Goal: Information Seeking & Learning: Learn about a topic

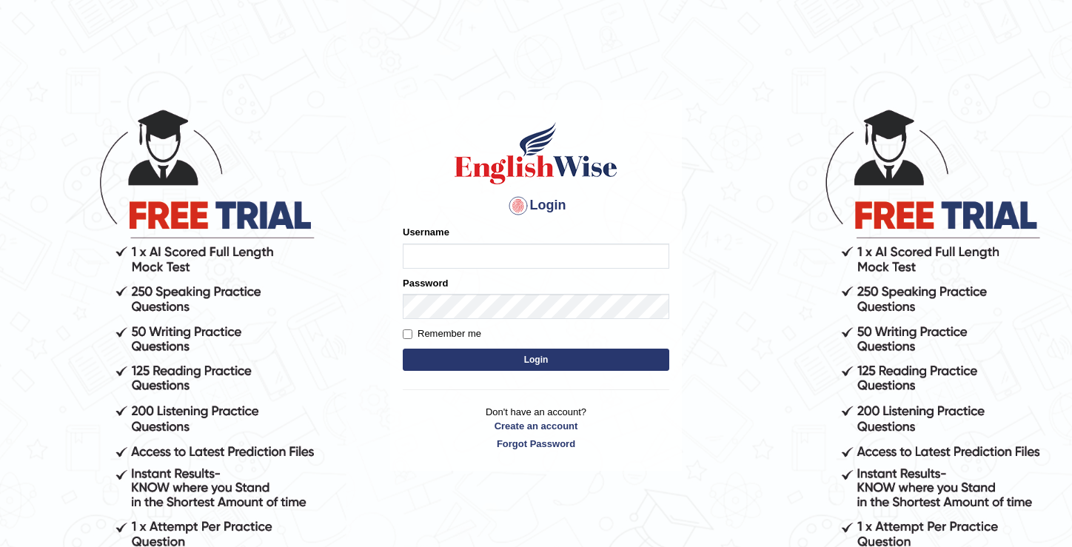
type input "KanchanY"
click at [437, 245] on input "KanchanY" at bounding box center [536, 256] width 267 height 25
click at [407, 336] on input "Remember me" at bounding box center [408, 335] width 10 height 10
checkbox input "true"
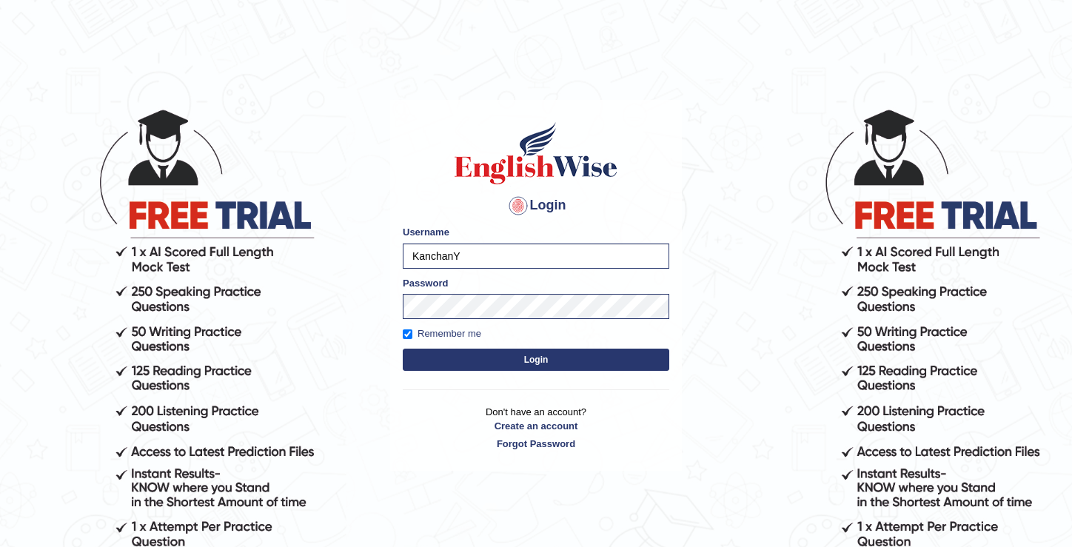
click at [547, 365] on button "Login" at bounding box center [536, 360] width 267 height 22
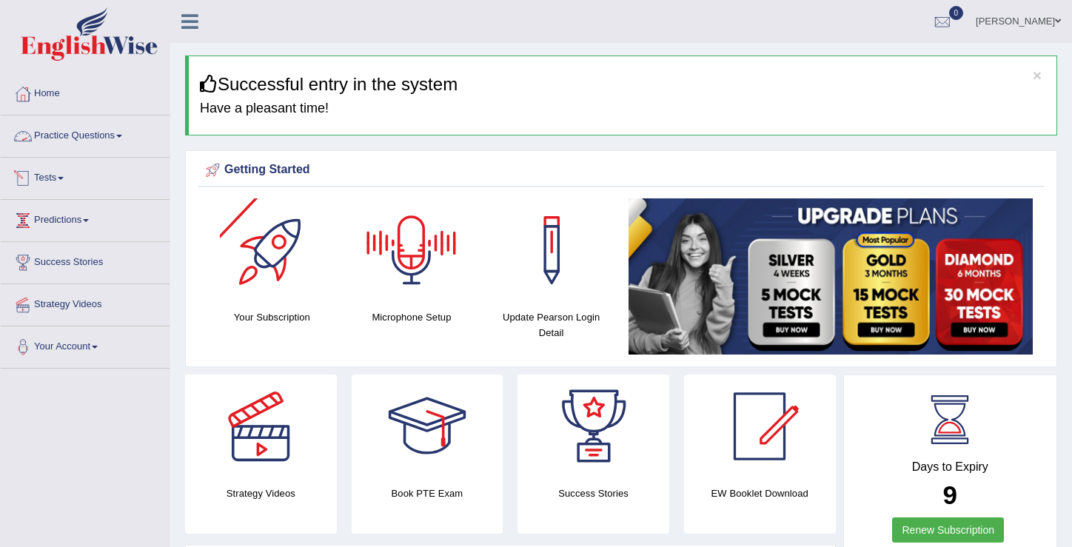
click at [124, 140] on link "Practice Questions" at bounding box center [85, 134] width 169 height 37
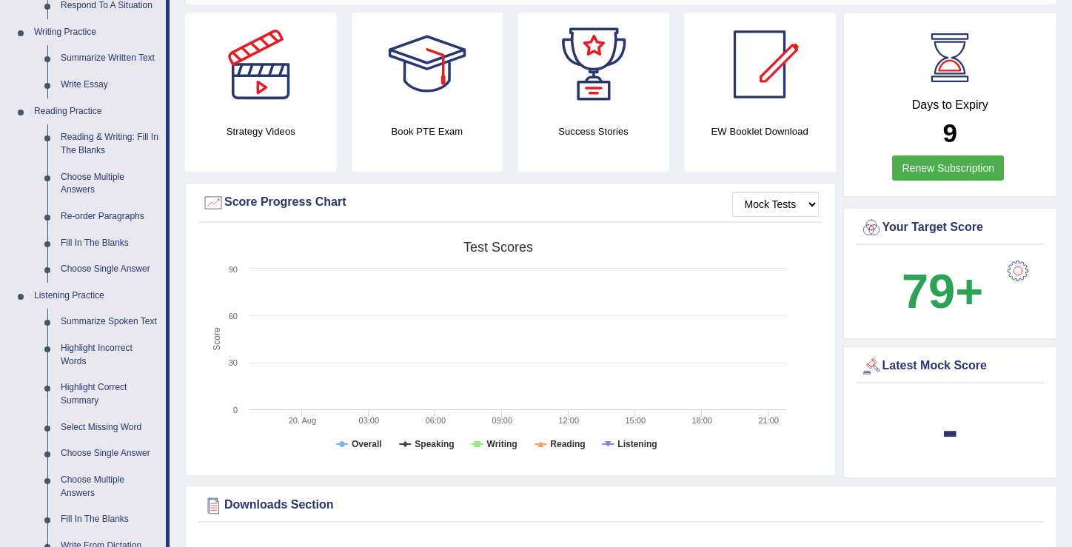
scroll to position [397, 0]
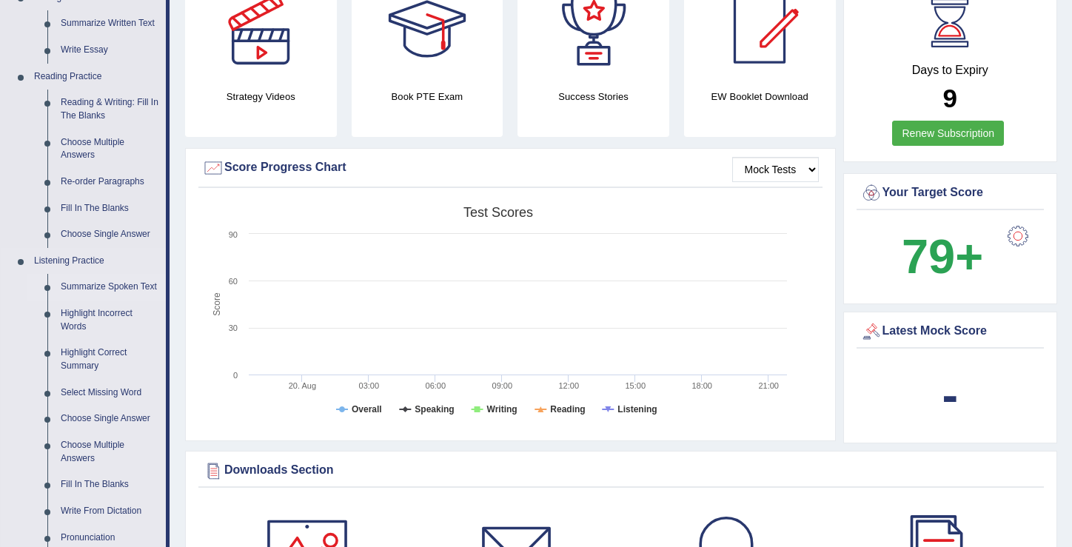
click at [93, 293] on link "Summarize Spoken Text" at bounding box center [110, 287] width 112 height 27
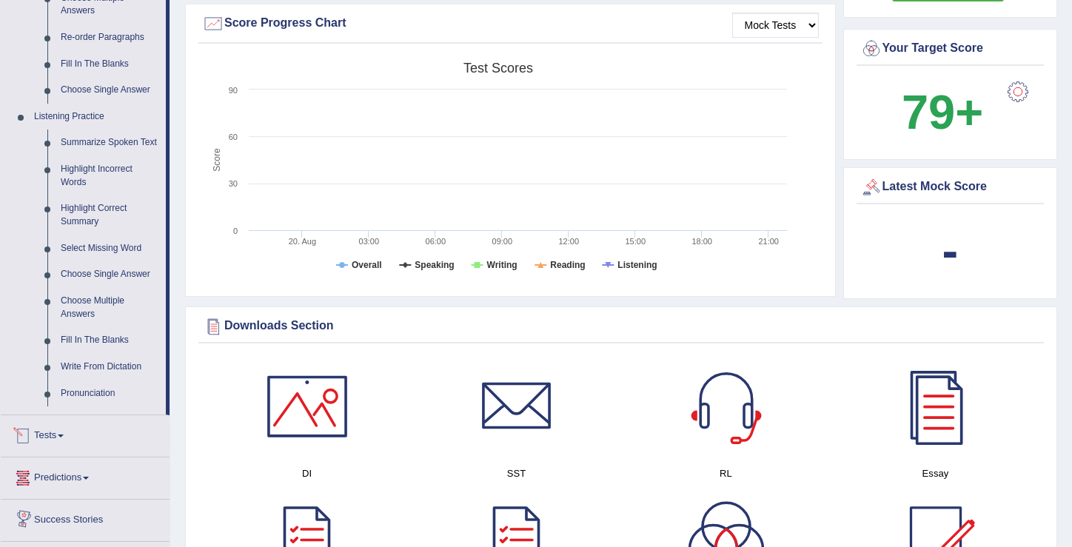
scroll to position [965, 0]
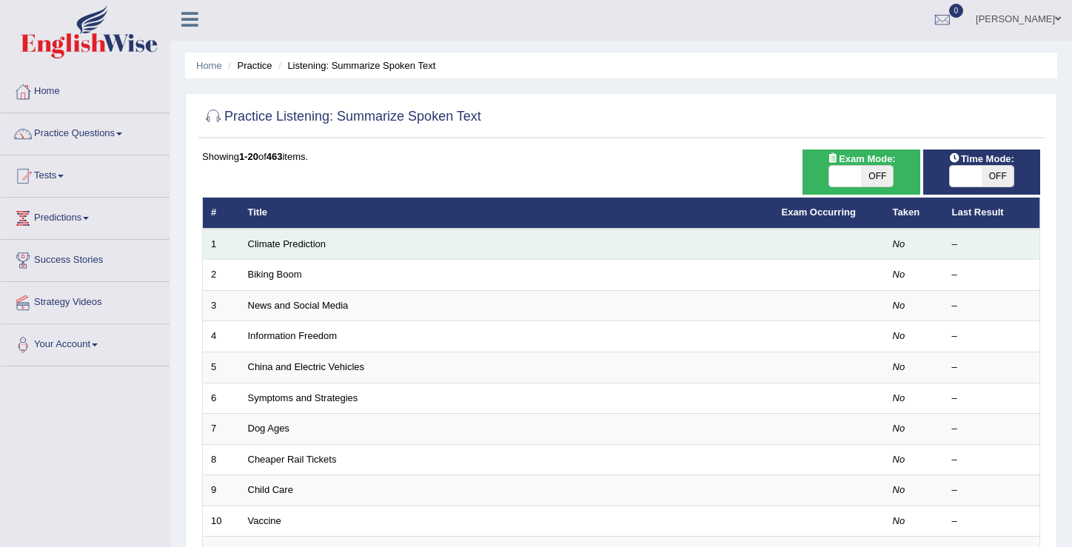
scroll to position [3, 0]
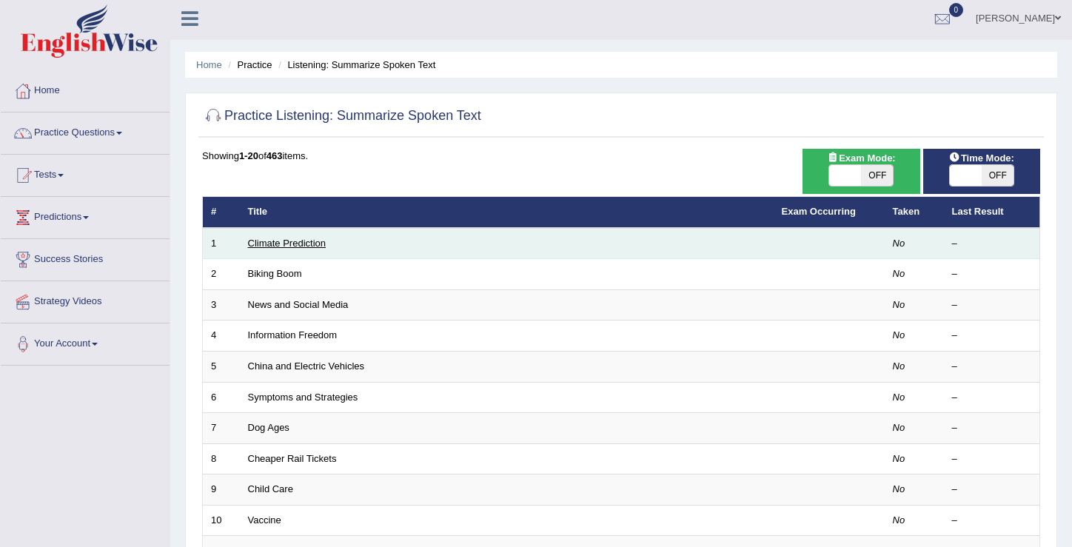
click at [306, 245] on link "Climate Prediction" at bounding box center [287, 243] width 79 height 11
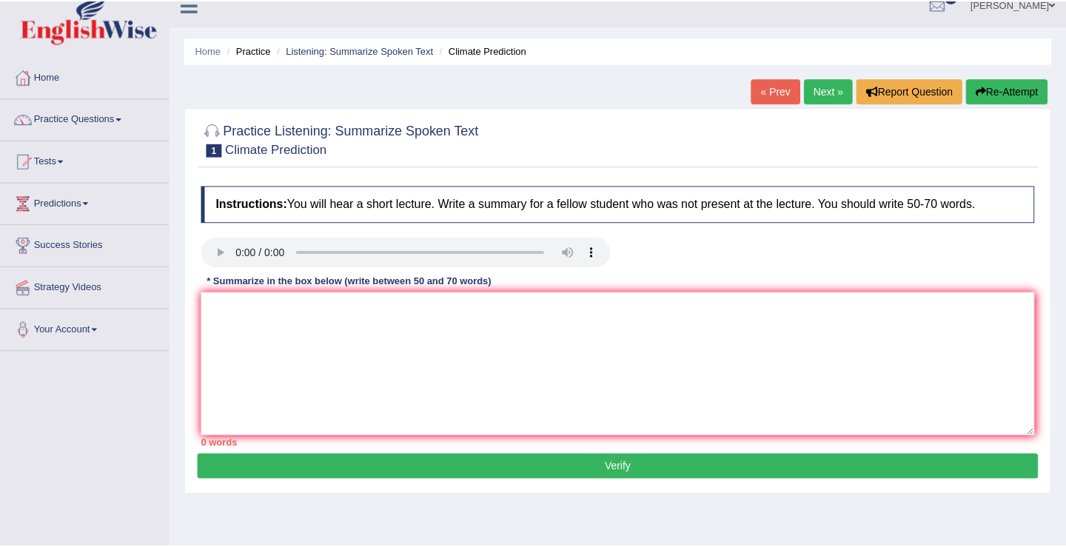
scroll to position [19, 0]
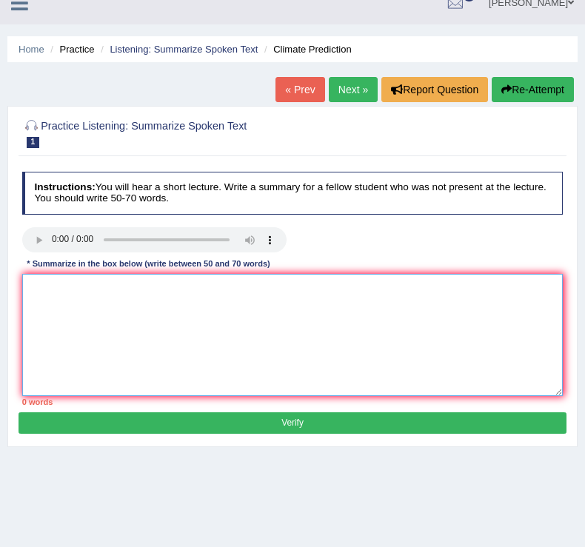
click at [176, 307] on textarea at bounding box center [292, 335] width 541 height 122
paste textarea "A noteworthy point revealed in the lecture was about (keyword1/phrase1, keyword…"
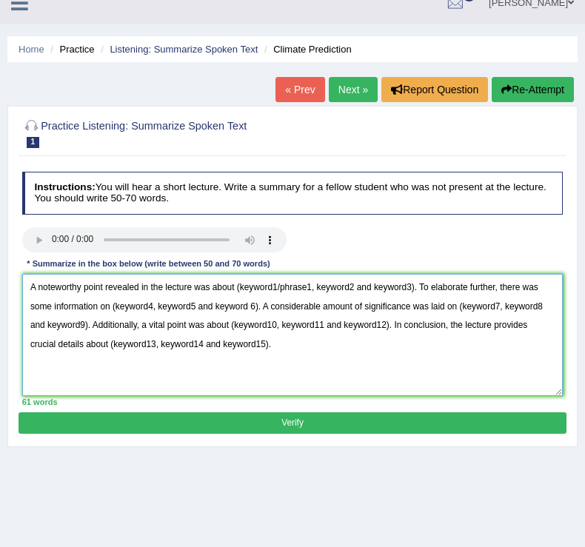
drag, startPoint x: 238, startPoint y: 285, endPoint x: 269, endPoint y: 293, distance: 32.0
click at [269, 293] on textarea "A noteworthy point revealed in the lecture was about (keyword1/phrase1, keyword…" at bounding box center [292, 335] width 541 height 122
drag, startPoint x: 419, startPoint y: 289, endPoint x: 348, endPoint y: 281, distance: 71.5
click at [345, 285] on textarea "A noteworthy point revealed in the lecture was about (keyword1/phrase1, keyword…" at bounding box center [292, 335] width 541 height 122
click at [256, 296] on textarea "A noteworthy point revealed in the lecture was about (keyword1/phrase1, keyword…" at bounding box center [292, 335] width 541 height 122
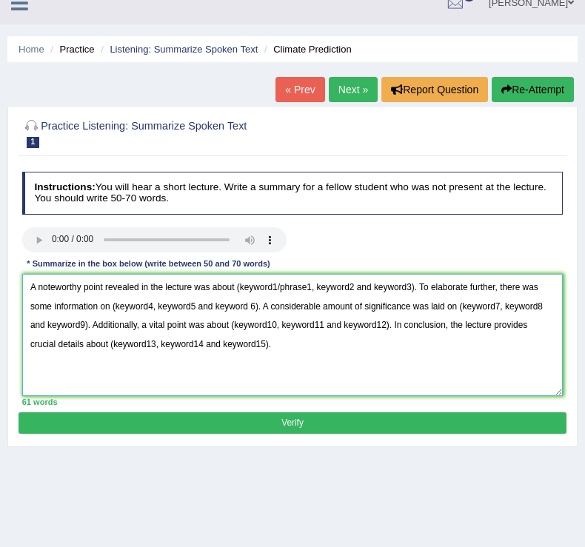
click at [241, 289] on textarea "A noteworthy point revealed in the lecture was about (keyword1/phrase1, keyword…" at bounding box center [292, 335] width 541 height 122
click at [330, 244] on div at bounding box center [293, 241] width 554 height 28
drag, startPoint x: 238, startPoint y: 290, endPoint x: 274, endPoint y: 291, distance: 36.3
click at [274, 291] on textarea "A noteworthy point revealed in the lecture was about (keyword1/phrase1, keyword…" at bounding box center [292, 335] width 541 height 122
click at [275, 290] on textarea "A noteworthy point revealed in the lecture was about (keyword1/phrase1, keyword…" at bounding box center [292, 335] width 541 height 122
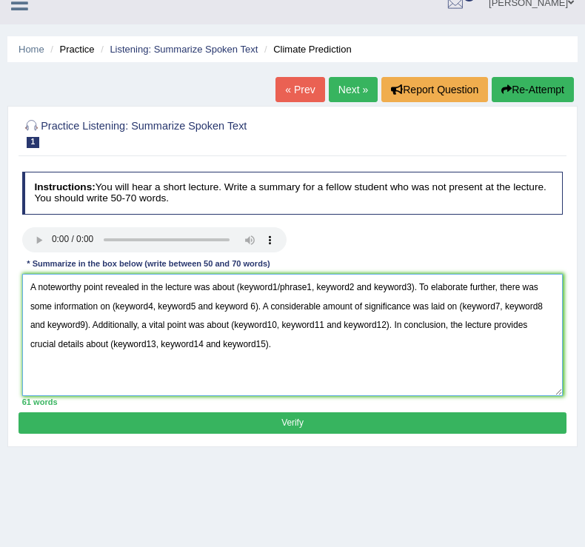
click at [275, 290] on textarea "A noteworthy point revealed in the lecture was about (keyword1/phrase1, keyword…" at bounding box center [292, 335] width 541 height 122
click at [276, 290] on textarea "A noteworthy point revealed in the lecture was about (keyword1/phrase1, keyword…" at bounding box center [292, 335] width 541 height 122
click at [307, 361] on textarea "A noteworthy point revealed in the lecture was about (keyword1/phrase1, keyword…" at bounding box center [292, 335] width 541 height 122
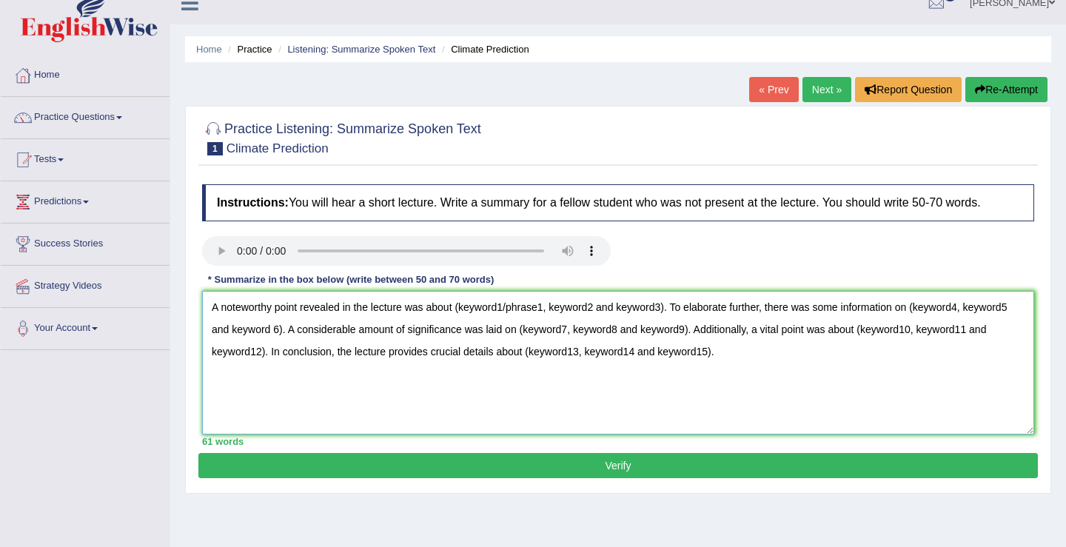
drag, startPoint x: 461, startPoint y: 310, endPoint x: 671, endPoint y: 304, distance: 210.4
click at [671, 304] on textarea "A noteworthy point revealed in the lecture was about (keyword1/phrase1, keyword…" at bounding box center [618, 363] width 832 height 144
drag, startPoint x: 792, startPoint y: 311, endPoint x: 821, endPoint y: 316, distance: 28.6
click at [845, 317] on textarea "A noteworthy point revealed in the lecture was about industrialize nation. To e…" at bounding box center [618, 363] width 832 height 144
drag, startPoint x: 789, startPoint y: 307, endPoint x: 970, endPoint y: 315, distance: 180.9
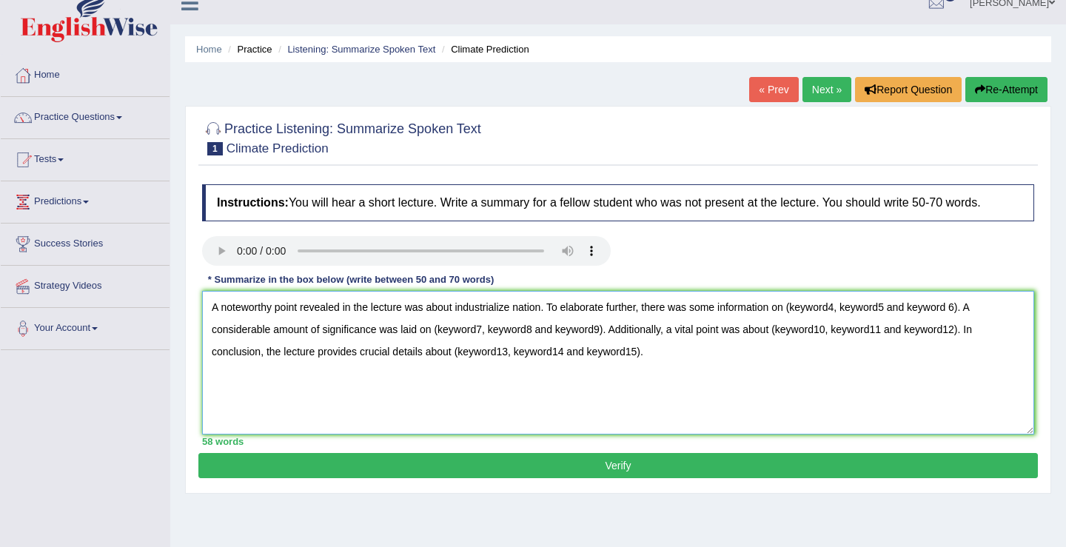
click at [970, 315] on textarea "A noteworthy point revealed in the lecture was about industrialize nation. To e…" at bounding box center [618, 363] width 832 height 144
drag, startPoint x: 374, startPoint y: 331, endPoint x: 549, endPoint y: 328, distance: 174.8
click at [549, 328] on textarea "A noteworthy point revealed in the lecture was about industrialize nation. To e…" at bounding box center [618, 363] width 832 height 144
drag, startPoint x: 632, startPoint y: 331, endPoint x: 714, endPoint y: 327, distance: 82.3
click at [714, 327] on textarea "A noteworthy point revealed in the lecture was about industrialize nation. To e…" at bounding box center [618, 363] width 832 height 144
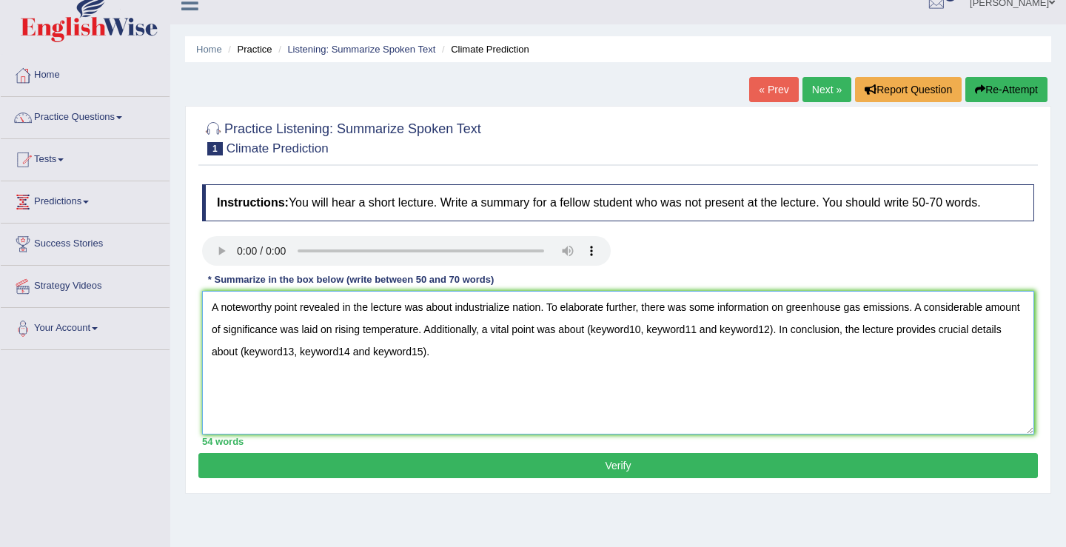
drag, startPoint x: 634, startPoint y: 329, endPoint x: 820, endPoint y: 321, distance: 186.1
click at [820, 321] on textarea "A noteworthy point revealed in the lecture was about industrialize nation. To e…" at bounding box center [618, 363] width 832 height 144
click at [681, 329] on textarea "A noteworthy point revealed in the lecture was about industrialize nation. To e…" at bounding box center [618, 363] width 832 height 144
click at [769, 332] on textarea "A noteworthy point revealed in the lecture was about industrialize nation. To e…" at bounding box center [618, 363] width 832 height 144
drag, startPoint x: 438, startPoint y: 356, endPoint x: 238, endPoint y: 361, distance: 200.0
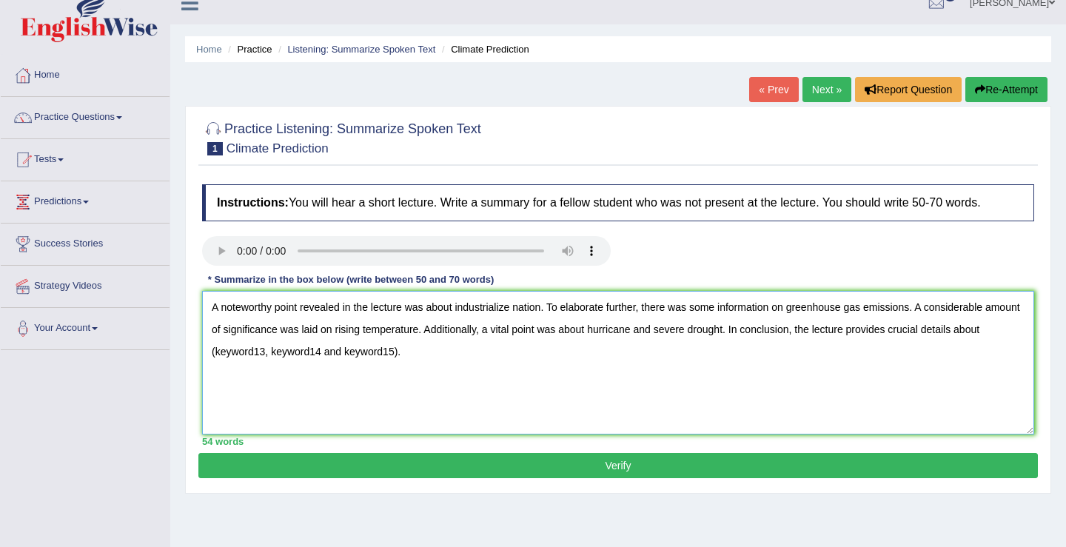
click at [238, 361] on textarea "A noteworthy point revealed in the lecture was about industrialize nation. To e…" at bounding box center [618, 363] width 832 height 144
click at [468, 330] on textarea "A noteworthy point revealed in the lecture was about industrialize nation. To e…" at bounding box center [618, 363] width 832 height 144
click at [466, 333] on textarea "A noteworthy point revealed in the lecture was about industrialize nation. To e…" at bounding box center [618, 363] width 832 height 144
click at [923, 304] on textarea "A noteworthy point revealed in the lecture was about industrialize nation. To e…" at bounding box center [618, 363] width 832 height 144
click at [386, 354] on textarea "A noteworthy point revealed in the lecture was about industrialize nation. To e…" at bounding box center [618, 363] width 832 height 144
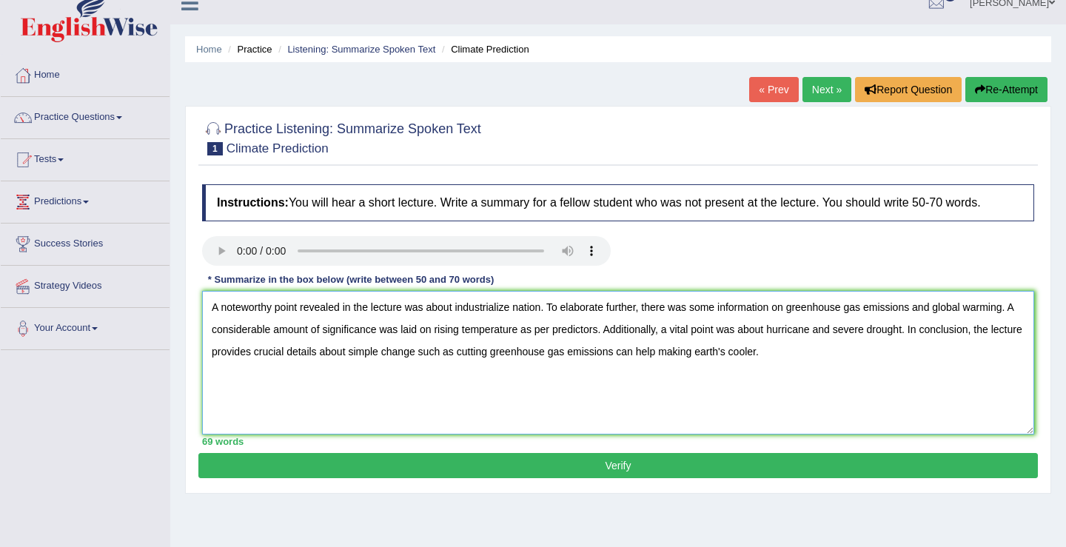
type textarea "A noteworthy point revealed in the lecture was about industrialize nation. To e…"
click at [615, 467] on button "Verify" at bounding box center [618, 465] width 840 height 25
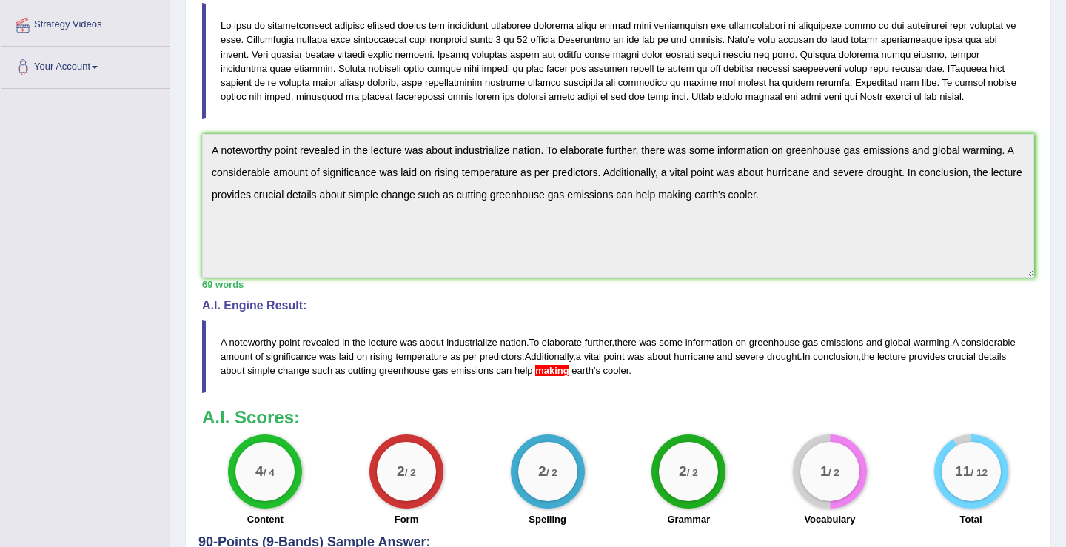
scroll to position [421, 0]
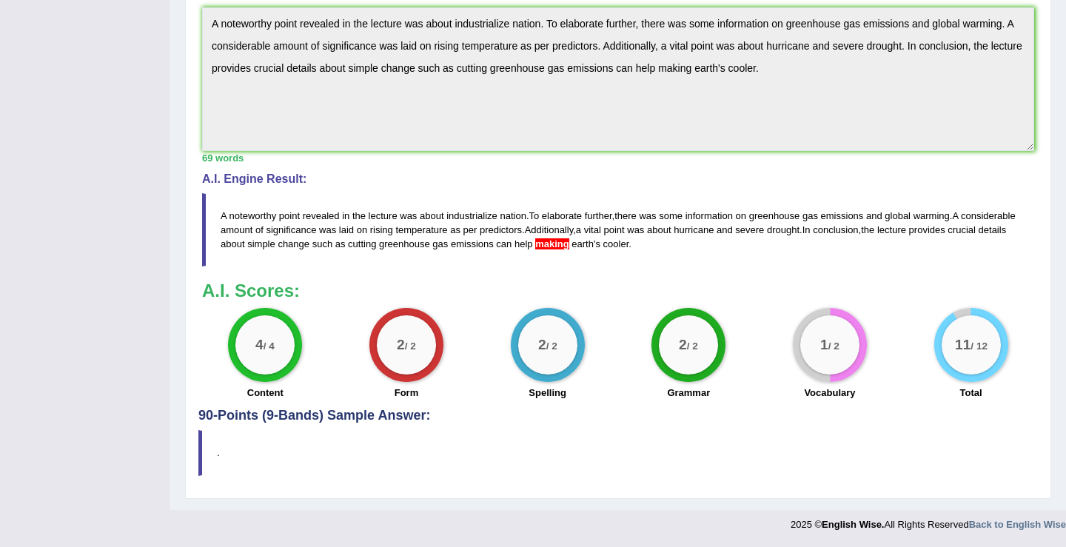
click at [398, 348] on big "2" at bounding box center [401, 345] width 8 height 16
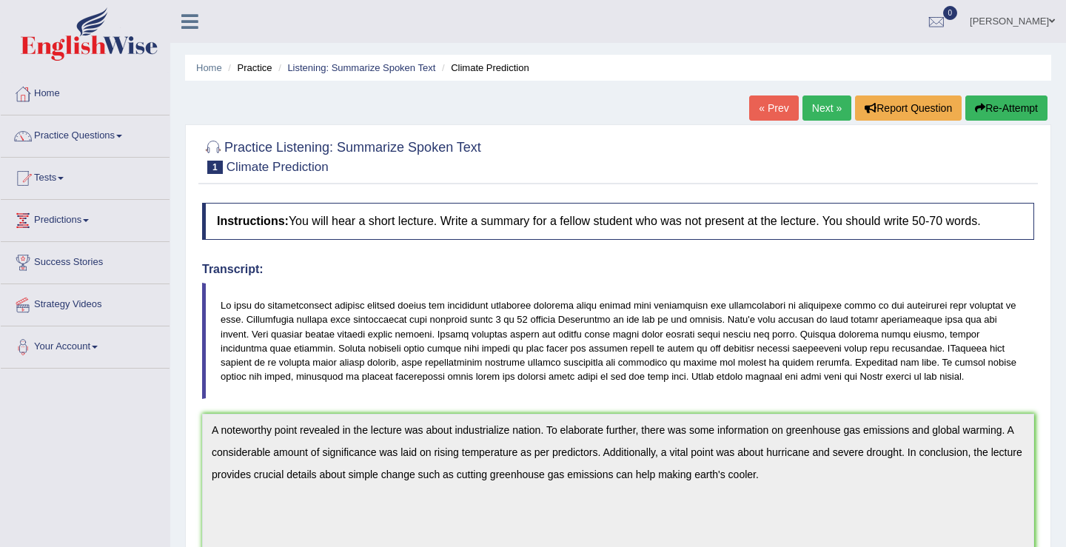
scroll to position [0, 0]
click at [812, 105] on link "Next »" at bounding box center [827, 108] width 49 height 25
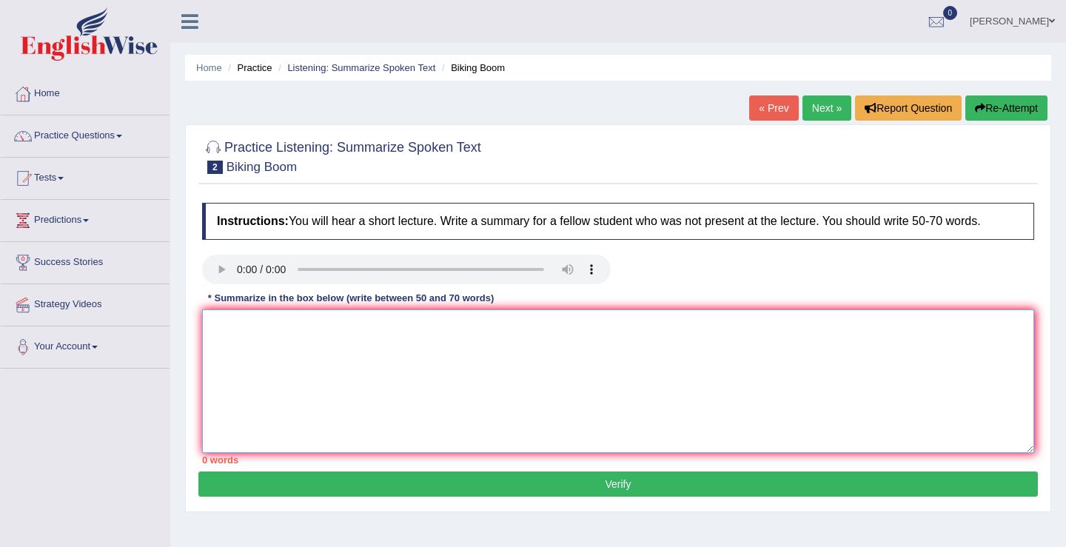
click at [221, 329] on textarea at bounding box center [618, 382] width 832 height 144
paste textarea "A noteworthy point revealed in the lecture was about (keyword1/phrase1, keyword…"
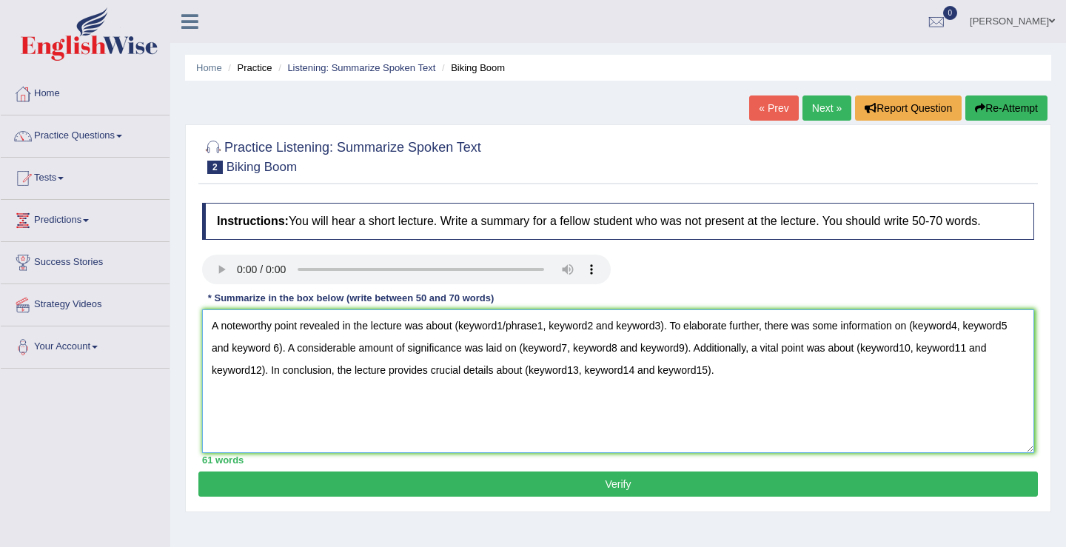
type textarea "A noteworthy point revealed in the lecture was about (keyword1/phrase1, keyword…"
